Goal: Task Accomplishment & Management: Manage account settings

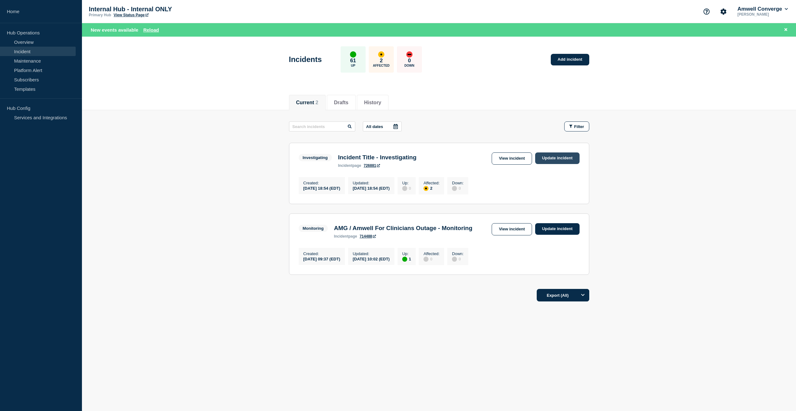
click at [556, 158] on link "Update incident" at bounding box center [557, 158] width 44 height 12
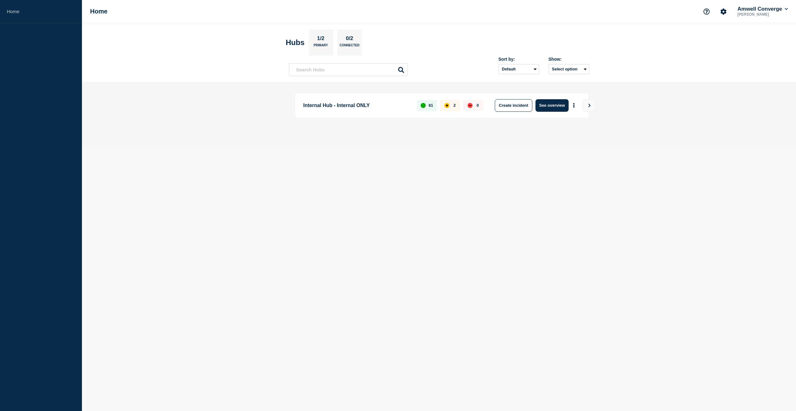
click at [373, 113] on div "Internal Hub - Internal ONLY 61 2 0 Create incident See overview" at bounding box center [442, 106] width 295 height 26
click at [355, 106] on p "Internal Hub - Internal ONLY" at bounding box center [356, 105] width 107 height 13
click at [388, 104] on p "Internal Hub - Internal ONLY" at bounding box center [356, 105] width 107 height 13
click at [560, 107] on button "See overview" at bounding box center [551, 105] width 33 height 13
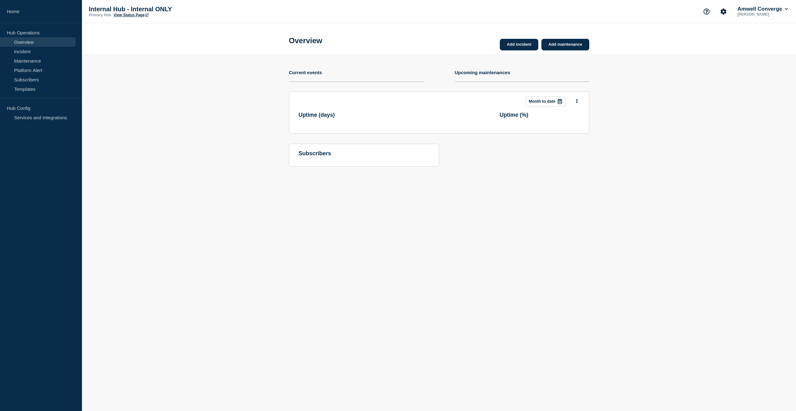
click at [589, 106] on section "This month Month to date Uptime ( days ) Uptime ( % )" at bounding box center [439, 112] width 300 height 42
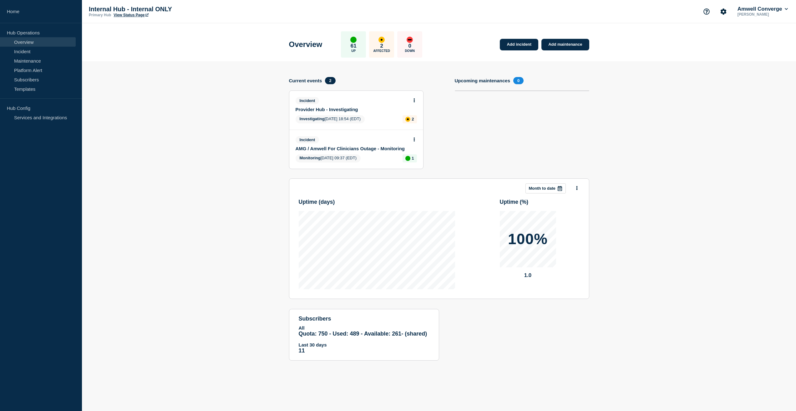
click at [327, 111] on link "Provider Hub - Investigating" at bounding box center [352, 109] width 113 height 5
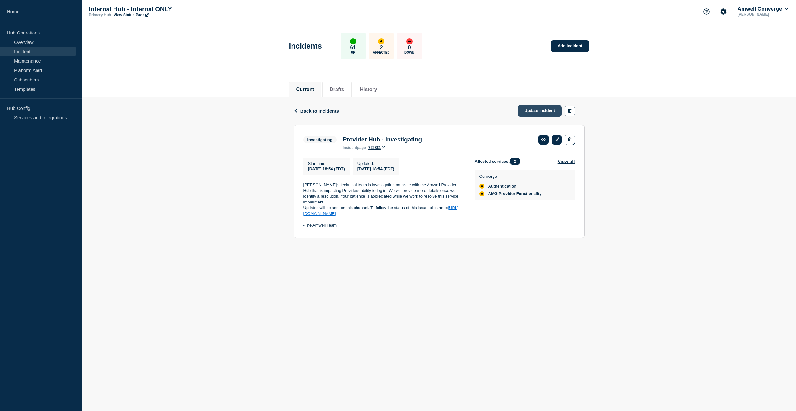
click at [537, 112] on link "Update incident" at bounding box center [540, 111] width 44 height 12
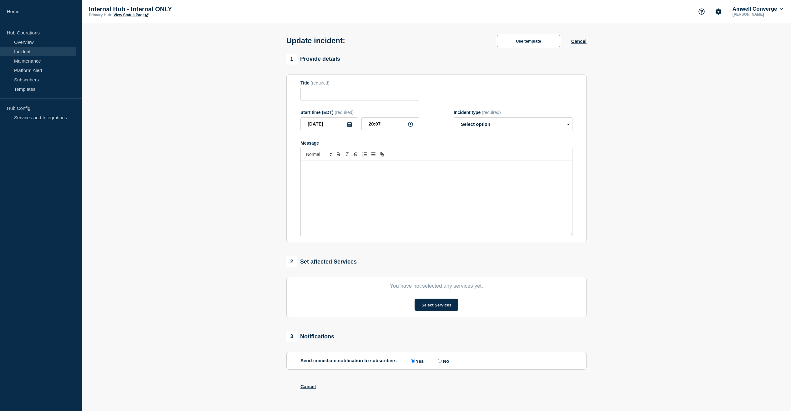
type input "Provider Hub - Investigating"
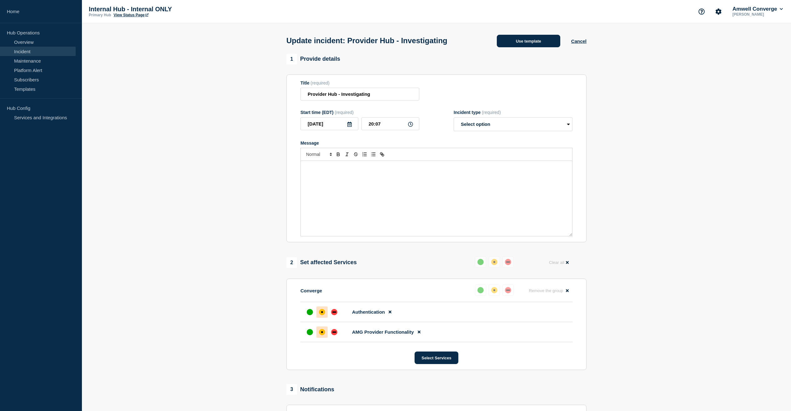
click at [532, 43] on button "Use template" at bounding box center [528, 41] width 63 height 13
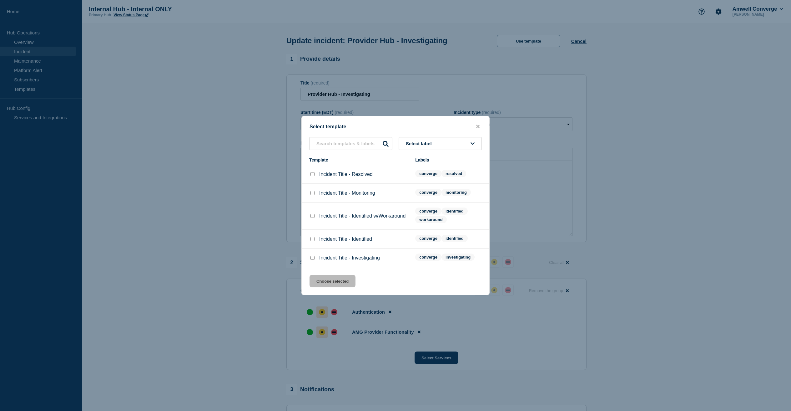
click at [312, 241] on input "Incident Title - Identified checkbox" at bounding box center [313, 239] width 4 height 4
checkbox input "true"
click at [334, 285] on button "Choose selected" at bounding box center [333, 281] width 46 height 13
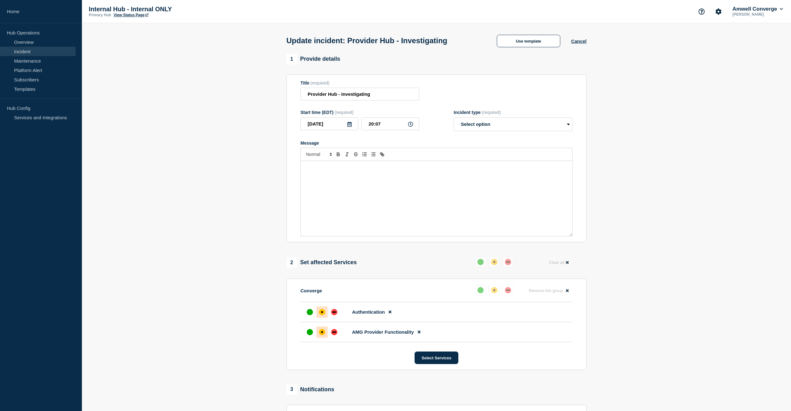
select select "identified"
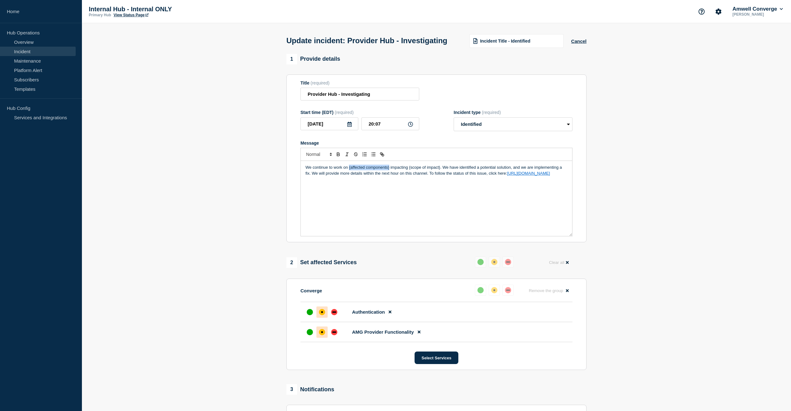
drag, startPoint x: 389, startPoint y: 172, endPoint x: 349, endPoint y: 172, distance: 40.3
click at [349, 172] on p "We continue to work on {affected components} impacting {scope of impact}. We ha…" at bounding box center [437, 170] width 262 height 12
drag, startPoint x: 423, startPoint y: 172, endPoint x: 392, endPoint y: 172, distance: 30.6
click at [392, 172] on p "We continue to work on Provider Hub impacting {scope of impact}. We have identi…" at bounding box center [437, 170] width 262 height 12
click at [351, 95] on input "Provider Hub - Investigating" at bounding box center [360, 94] width 119 height 13
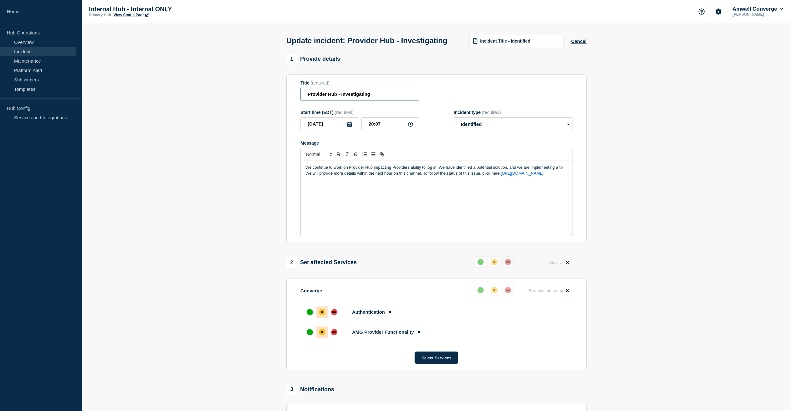
click at [351, 95] on input "Provider Hub - Investigating" at bounding box center [360, 94] width 119 height 13
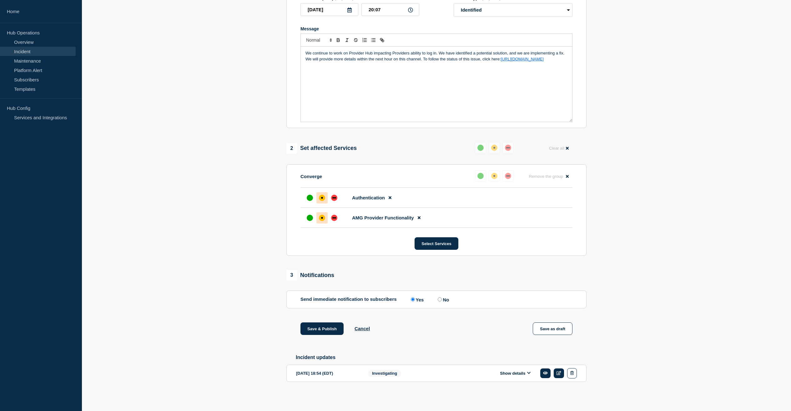
scroll to position [125, 0]
type input "Provider Hub - Issue Identified"
click at [319, 329] on button "Save & Publish" at bounding box center [322, 328] width 43 height 13
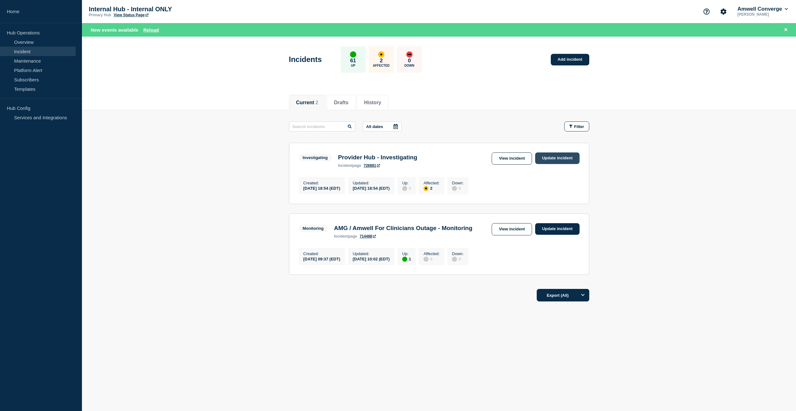
click at [559, 159] on link "Update incident" at bounding box center [557, 158] width 44 height 12
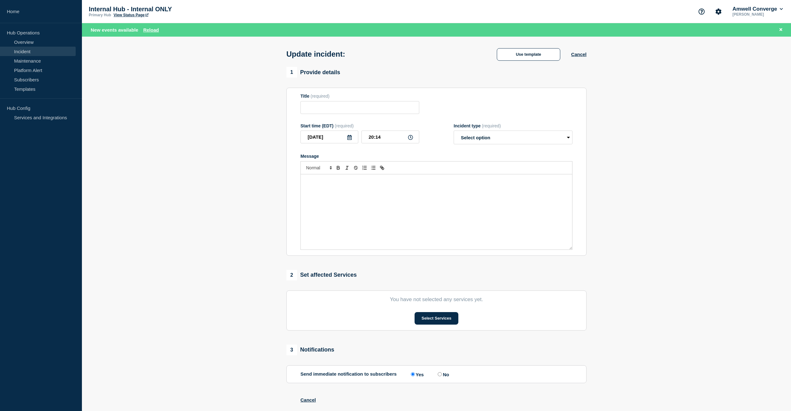
type input "Provider Hub - Issue Identified"
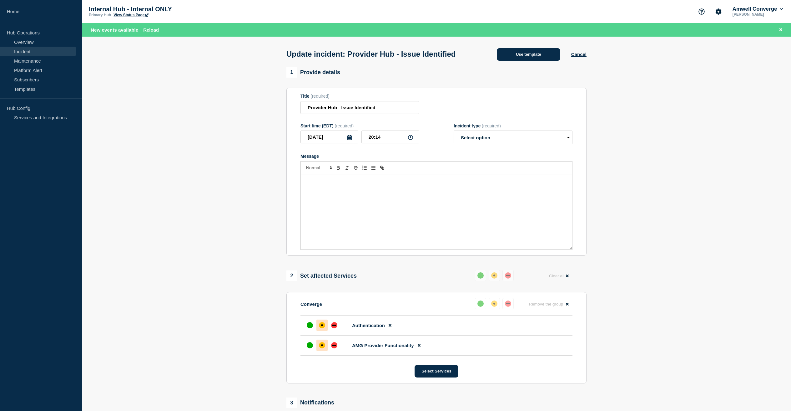
click at [527, 58] on button "Use template" at bounding box center [528, 54] width 63 height 13
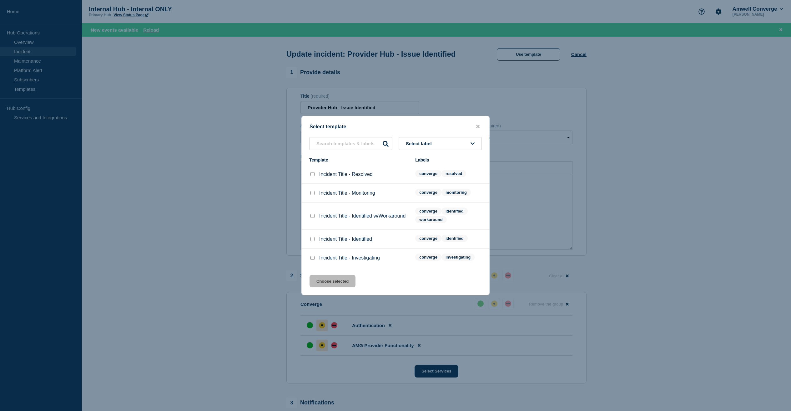
click at [312, 172] on input "Incident Title - Resolved checkbox" at bounding box center [313, 174] width 4 height 4
checkbox input "true"
click at [336, 283] on button "Choose selected" at bounding box center [333, 281] width 46 height 13
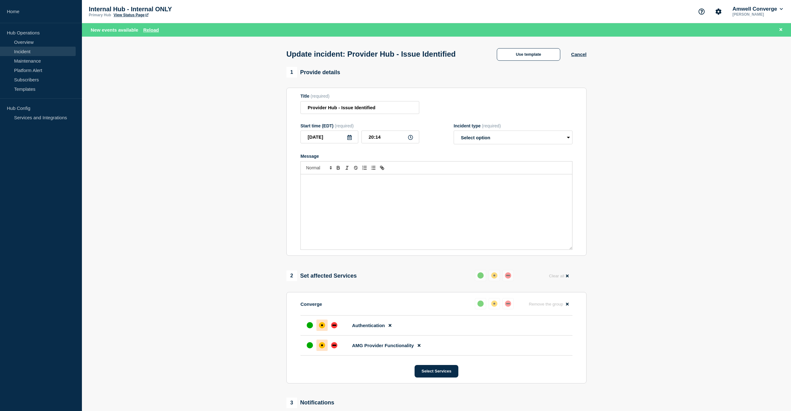
select select "resolved"
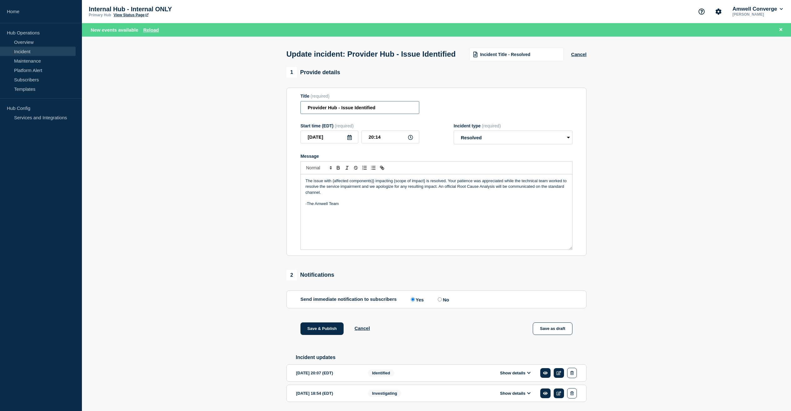
drag, startPoint x: 377, startPoint y: 112, endPoint x: 341, endPoint y: 111, distance: 36.0
click at [341, 111] on input "Provider Hub - Issue Identified" at bounding box center [360, 107] width 119 height 13
type input "Provider Hub - Resolved"
drag, startPoint x: 374, startPoint y: 185, endPoint x: 333, endPoint y: 184, distance: 41.6
click at [333, 184] on p "The issue with {affected components}} impacting {scope of impact} is resolved. …" at bounding box center [437, 186] width 262 height 17
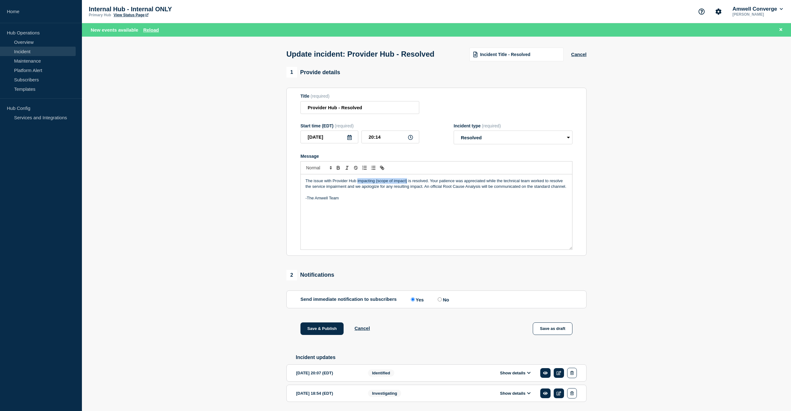
drag, startPoint x: 407, startPoint y: 186, endPoint x: 357, endPoint y: 184, distance: 50.4
click at [357, 184] on p "The issue with Provider Hub impacting {scope of impact} is resolved. Your patie…" at bounding box center [437, 184] width 262 height 12
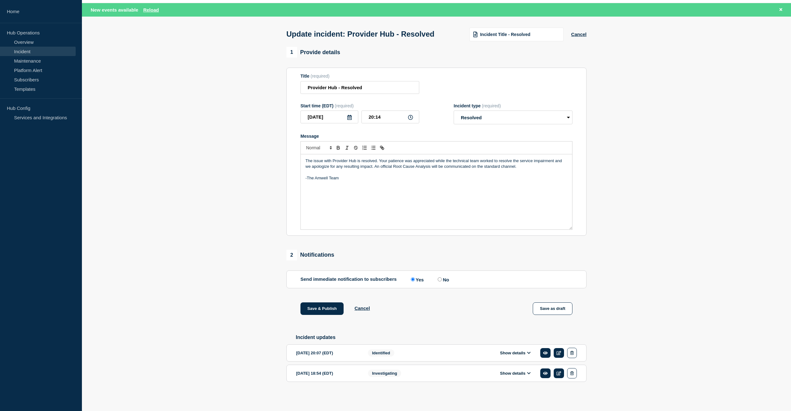
scroll to position [29, 0]
click at [309, 305] on button "Save & Publish" at bounding box center [322, 308] width 43 height 13
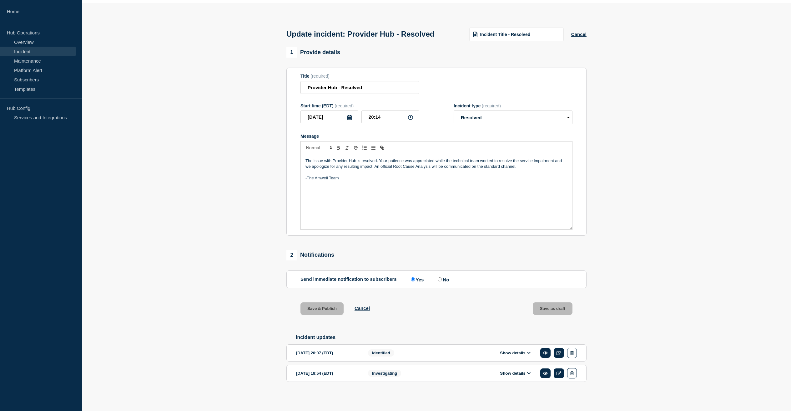
scroll to position [16, 0]
